Goal: Task Accomplishment & Management: Use online tool/utility

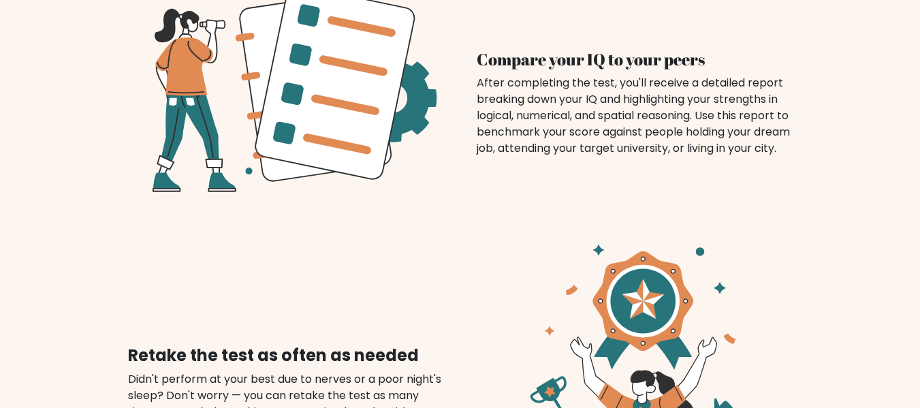
scroll to position [1486, 0]
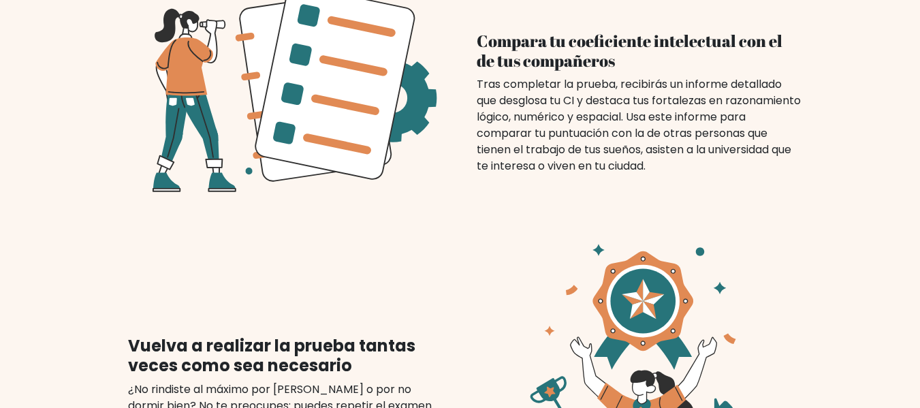
click at [812, 323] on div "Compara tu coeficiente intelectual con el de tus compañeros Vuelva a realizar l…" at bounding box center [460, 313] width 776 height 736
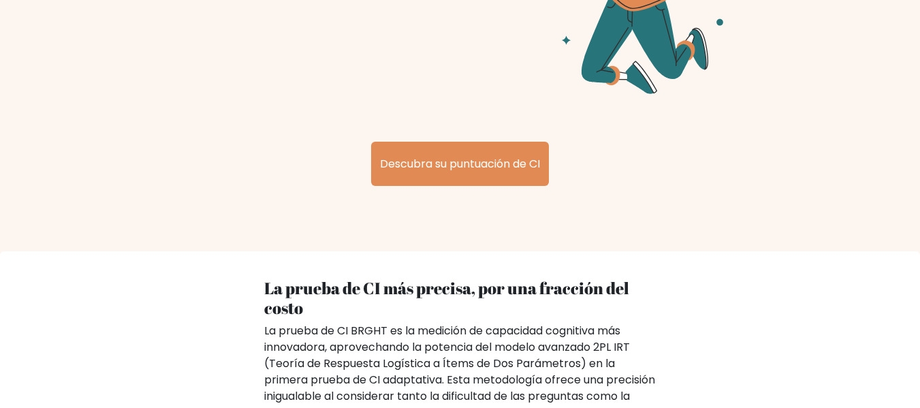
scroll to position [1937, 0]
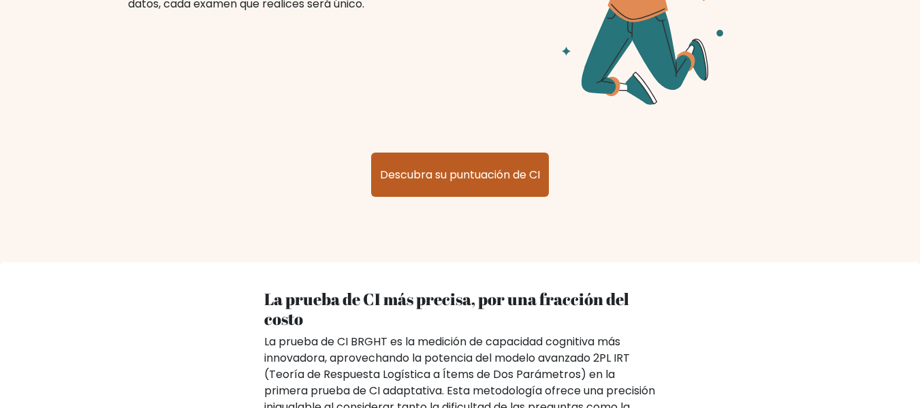
click at [504, 167] on font "Descubra su puntuación de CI" at bounding box center [460, 175] width 160 height 16
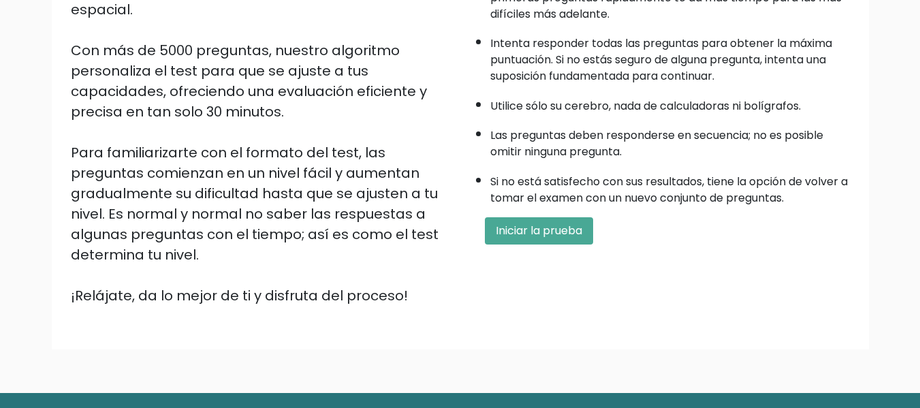
scroll to position [237, 0]
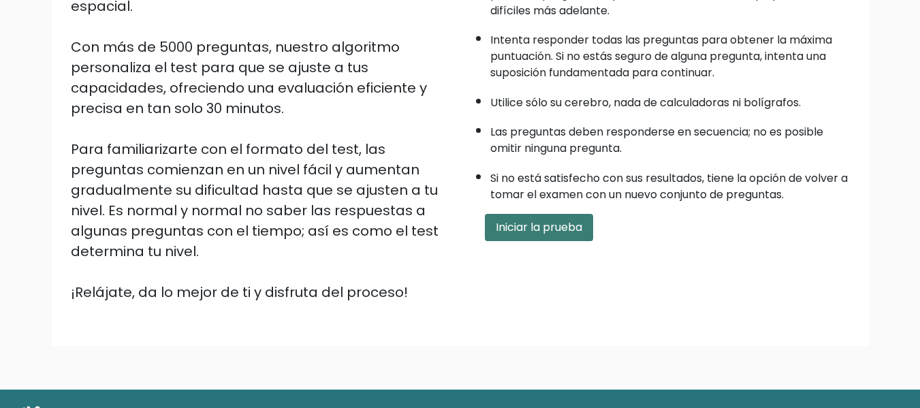
click at [506, 238] on button "Iniciar la prueba" at bounding box center [539, 227] width 108 height 27
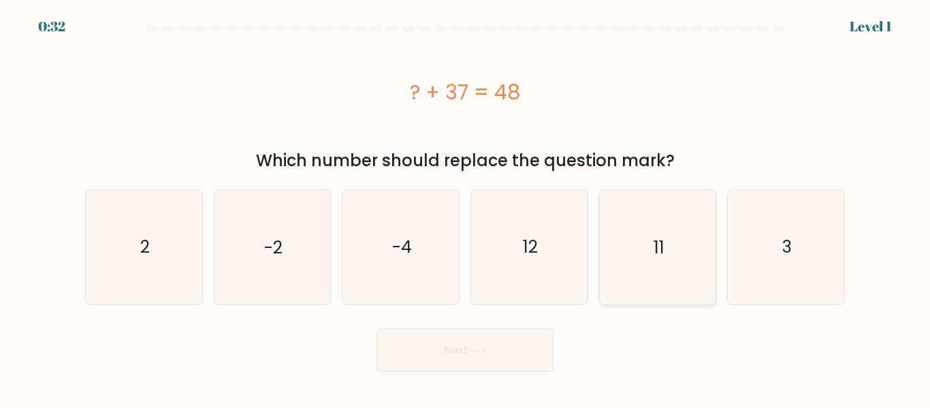
click at [631, 251] on icon "11" at bounding box center [658, 247] width 114 height 114
click at [466, 208] on input "e. 11" at bounding box center [465, 205] width 1 height 3
radio input "true"
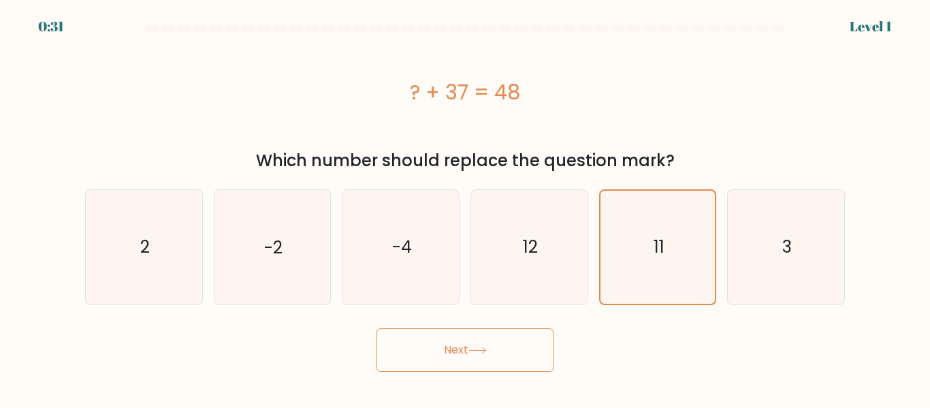
click at [473, 362] on button "Next" at bounding box center [465, 350] width 177 height 44
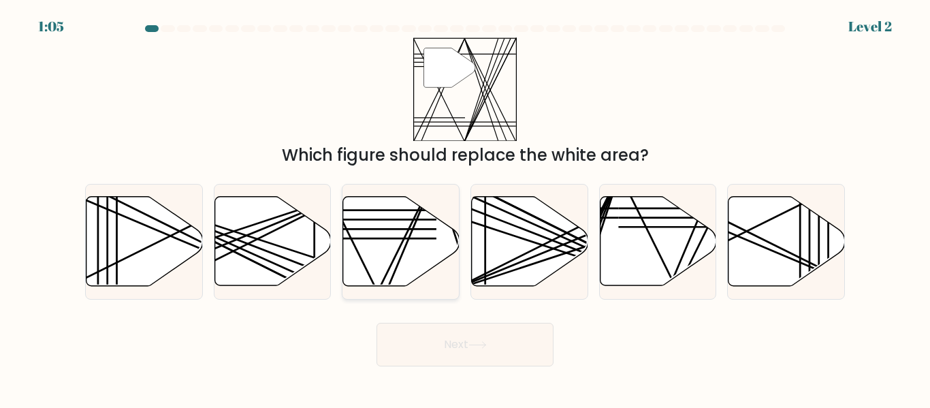
click at [385, 259] on icon at bounding box center [401, 241] width 116 height 89
click at [465, 208] on input "c." at bounding box center [465, 205] width 1 height 3
radio input "true"
click at [418, 343] on button "Next" at bounding box center [465, 345] width 177 height 44
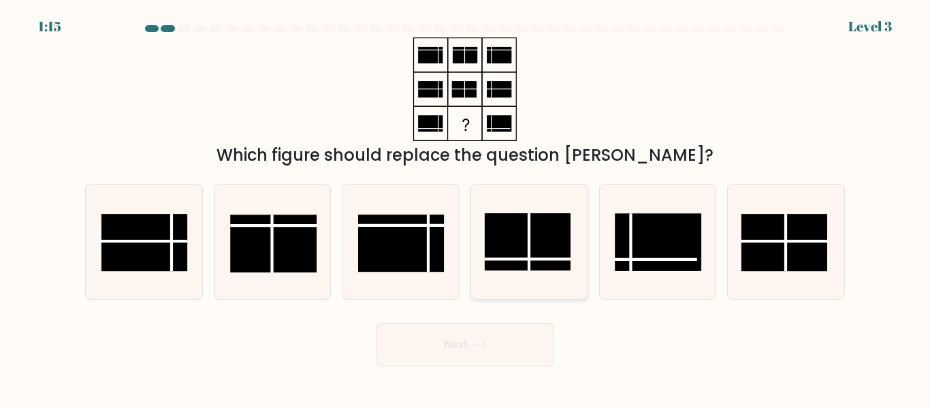
click at [520, 245] on rect at bounding box center [528, 242] width 86 height 57
click at [466, 208] on input "d." at bounding box center [465, 205] width 1 height 3
radio input "true"
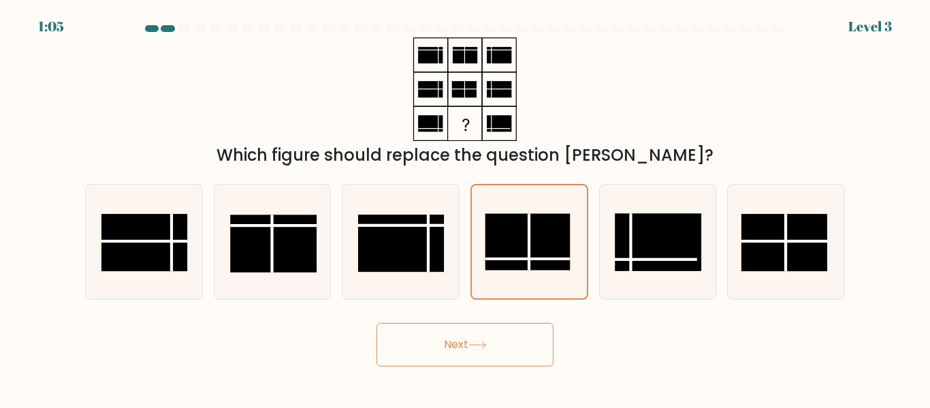
drag, startPoint x: 457, startPoint y: 336, endPoint x: 438, endPoint y: 346, distance: 21.6
click at [438, 346] on button "Next" at bounding box center [465, 345] width 177 height 44
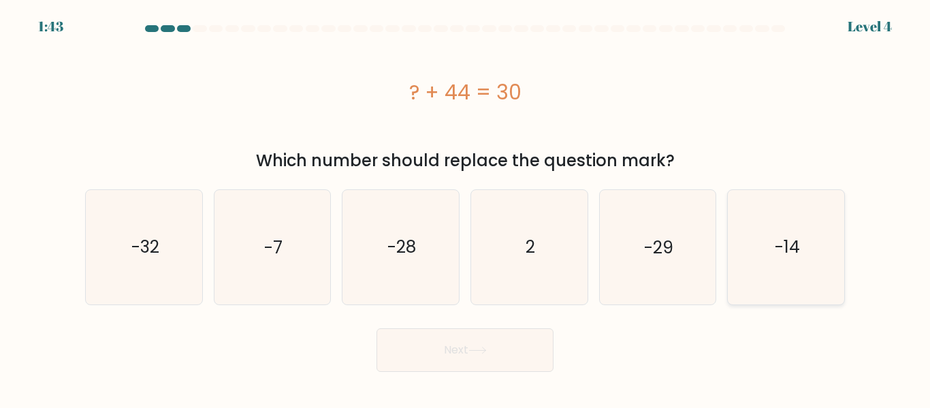
click at [797, 268] on icon "-14" at bounding box center [786, 247] width 114 height 114
click at [466, 208] on input "f. -14" at bounding box center [465, 205] width 1 height 3
radio input "true"
